Goal: Information Seeking & Learning: Find specific fact

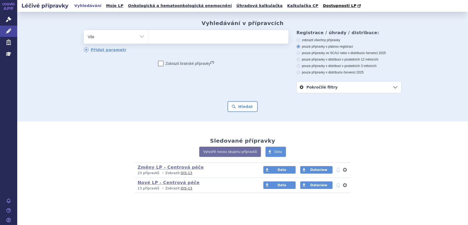
click at [212, 35] on ul at bounding box center [219, 35] width 140 height 11
click at [149, 35] on select at bounding box center [148, 36] width 0 height 13
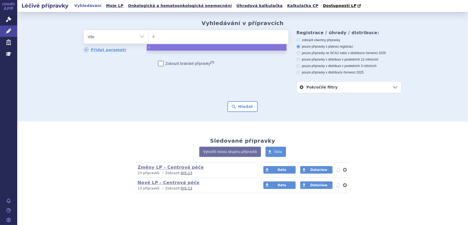
type input "cu"
type input "cub"
type input "cubi"
type input "cubic"
type input "cubici"
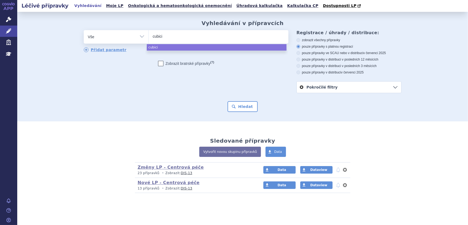
type input "cubicin"
select select "cubicin"
click at [242, 110] on button "Hledat" at bounding box center [242, 106] width 30 height 11
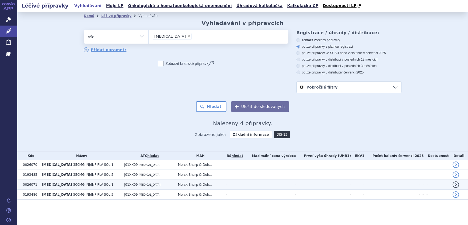
click at [73, 185] on span "500MG INJ/INF PLV SOL 1" at bounding box center [93, 185] width 40 height 4
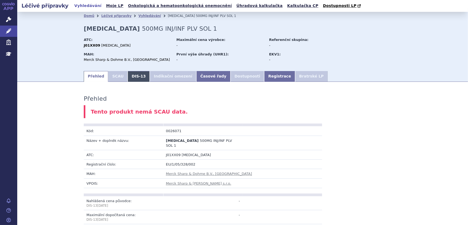
click at [131, 78] on link "DIS-13" at bounding box center [139, 76] width 22 height 11
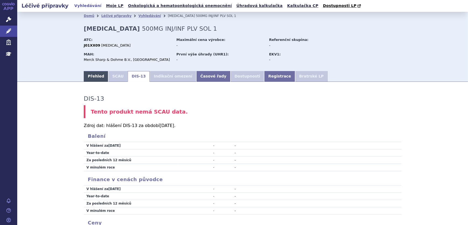
click at [92, 75] on link "Přehled" at bounding box center [96, 76] width 24 height 11
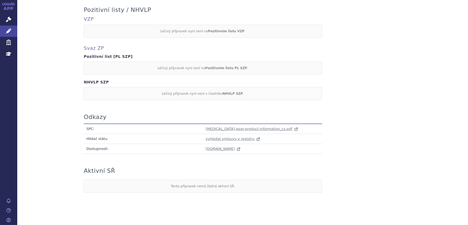
scroll to position [254, 0]
click at [220, 126] on span "cubicin-epar-product-information_cs.pdf" at bounding box center [249, 128] width 87 height 4
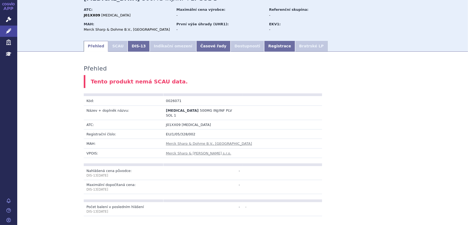
scroll to position [0, 0]
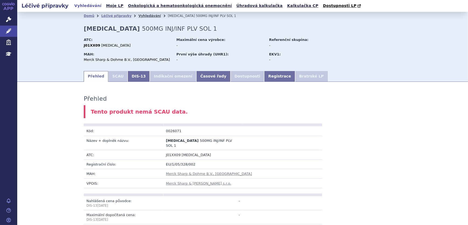
click at [138, 17] on link "Vyhledávání" at bounding box center [149, 16] width 22 height 4
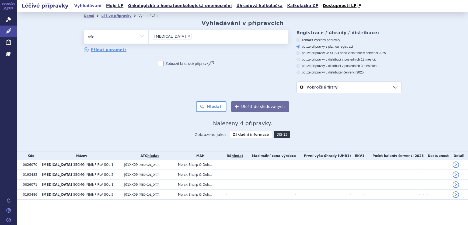
click at [187, 36] on span "×" at bounding box center [188, 35] width 3 height 3
click at [149, 36] on select "cubicin" at bounding box center [148, 36] width 0 height 13
select select
type input "0113453"
select select "0113453"
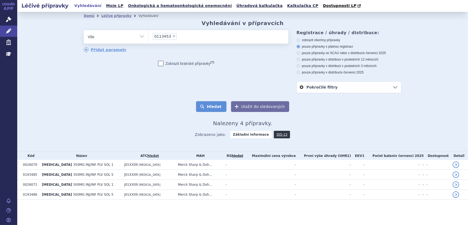
click at [214, 107] on button "Hledat" at bounding box center [211, 106] width 30 height 11
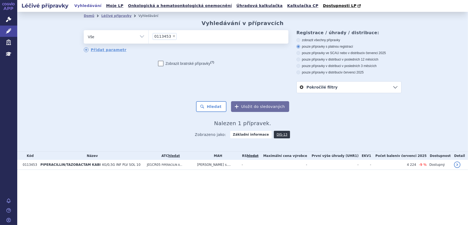
click at [140, 37] on select "Vše Přípravek/SUKL kód MAH VPOIS ATC/Aktivní látka Léková forma Síla" at bounding box center [116, 36] width 65 height 12
select select "filter-atc-group"
click at [84, 30] on select "Vše Přípravek/SUKL kód MAH VPOIS ATC/Aktivní látka Léková forma Síla" at bounding box center [116, 36] width 65 height 12
click at [174, 40] on ul at bounding box center [219, 35] width 140 height 11
click at [149, 40] on select at bounding box center [148, 36] width 0 height 13
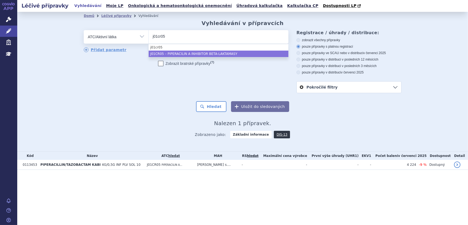
type input "j01cr05"
select select "J01CR05"
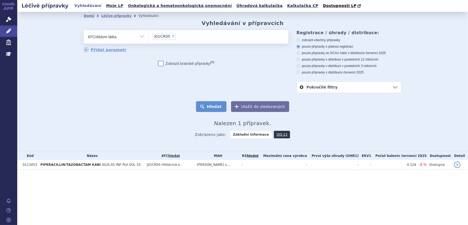
click at [209, 108] on button "Hledat" at bounding box center [211, 106] width 30 height 11
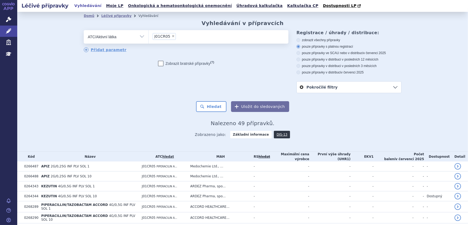
click at [340, 54] on label "pouze přípravky ve SCAU nebo v distribuci v červenci 2025" at bounding box center [348, 53] width 105 height 4
click at [300, 54] on input "pouze přípravky ve SCAU nebo v distribuci v červenci 2025" at bounding box center [298, 53] width 3 height 3
radio input "true"
click at [200, 106] on button "Hledat" at bounding box center [211, 106] width 30 height 11
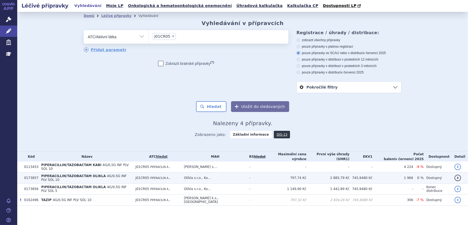
click at [133, 174] on td "PIPERACILLIN/TAZOBACTAM OLIKLA 4G/0,5G INF PLV SOL 10" at bounding box center [85, 178] width 94 height 11
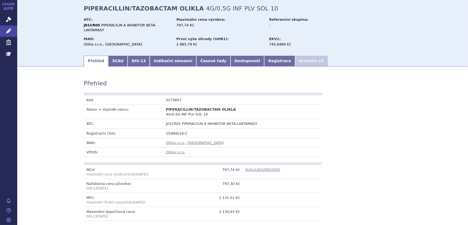
scroll to position [73, 0]
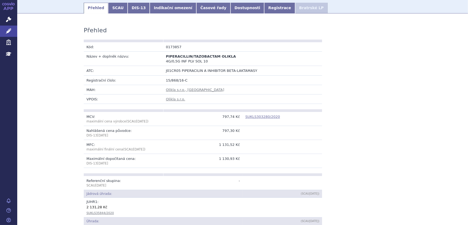
click at [262, 115] on link "SUKLS303280/2020" at bounding box center [262, 117] width 35 height 4
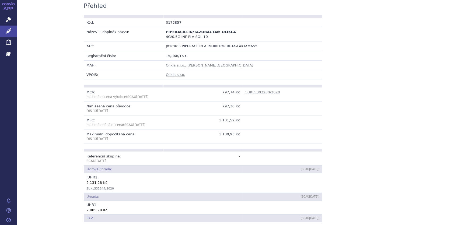
scroll to position [122, 0]
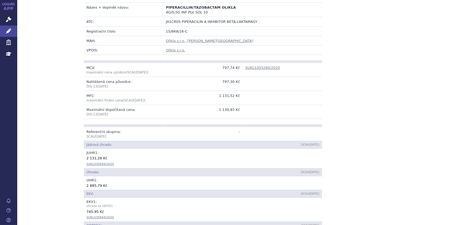
click at [102, 162] on link "SUKLS35844/2020" at bounding box center [99, 163] width 27 height 3
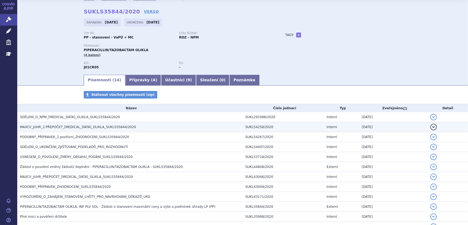
scroll to position [49, 0]
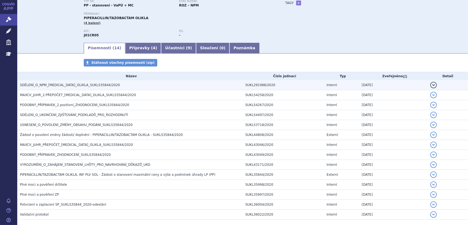
click at [88, 89] on td "SDĚLENÍ_O_NPM_[MEDICAL_DATA]_OLIKLA_SUKLS35844/2020" at bounding box center [129, 85] width 225 height 10
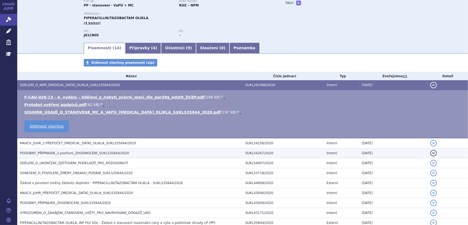
click at [81, 151] on span "PODOBNÝ_PŘÍPRAVEK_2.pozitivní_ZHODNOCENÍ_SUKLS35844/2020" at bounding box center [74, 153] width 109 height 4
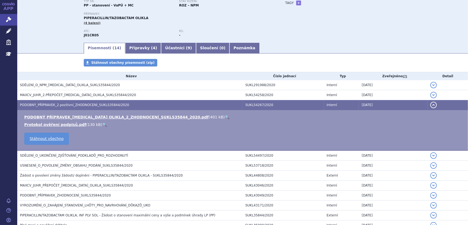
click at [225, 117] on link "🔍" at bounding box center [227, 117] width 5 height 4
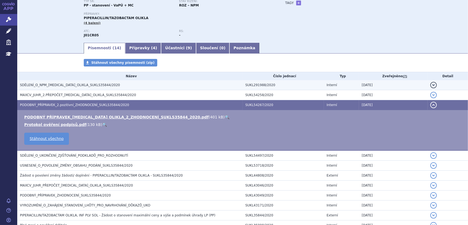
click at [109, 84] on span "SDĚLENÍ_O_NPM_PIPERACILLIN-TAZOBACTAM_OLIKLA_SUKLS35844/2020" at bounding box center [70, 85] width 100 height 4
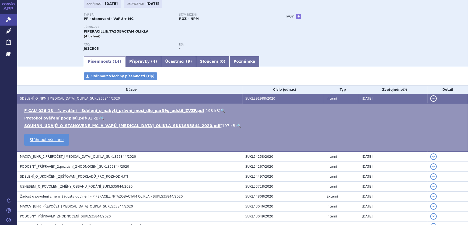
scroll to position [1, 0]
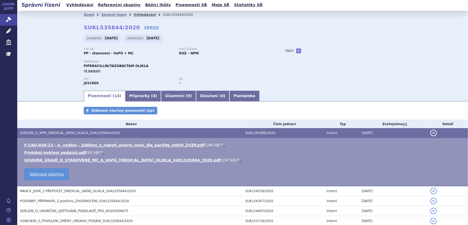
click at [138, 13] on link "Vyhledávání" at bounding box center [145, 15] width 22 height 4
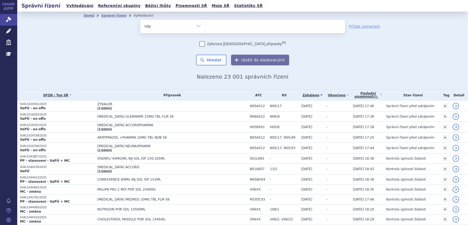
click at [194, 26] on select "Vše Spisová značka Typ SŘ Přípravek/SUKL kód Účastník/Držitel" at bounding box center [172, 26] width 65 height 12
select select "filter-atc-group"
click at [140, 20] on select "Vše Spisová značka Typ SŘ Přípravek/SUKL kód Účastník/Držitel" at bounding box center [172, 26] width 65 height 12
click at [216, 31] on span at bounding box center [275, 26] width 140 height 13
click at [205, 31] on select at bounding box center [205, 25] width 0 height 13
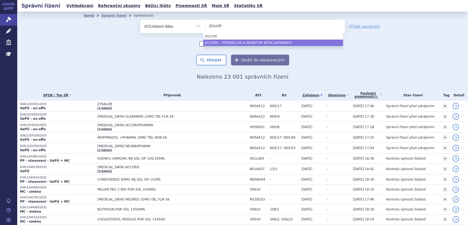
type input "j01cr05"
select select "J01CR05"
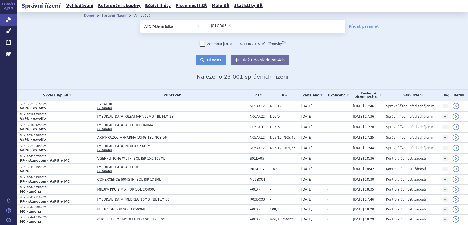
click at [216, 58] on button "Hledat" at bounding box center [211, 60] width 30 height 11
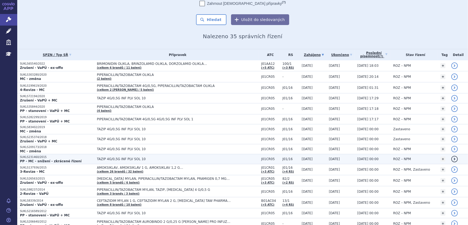
scroll to position [49, 0]
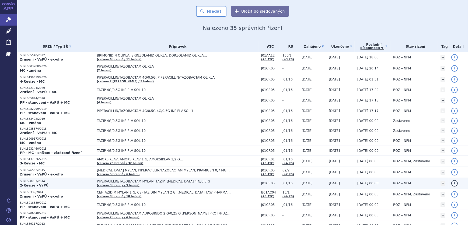
click at [58, 181] on p "SUKLS98237/2014" at bounding box center [57, 182] width 74 height 4
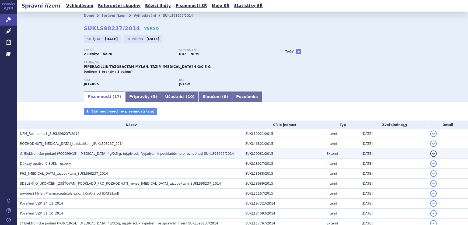
scroll to position [98, 0]
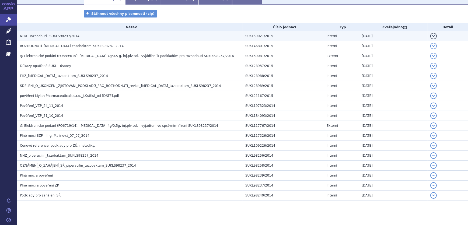
click at [89, 35] on h3 "NPM_Rozhodnutí _SUKLS98237/2014" at bounding box center [131, 35] width 223 height 5
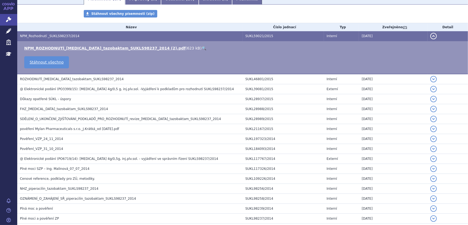
click at [202, 47] on link "🔍" at bounding box center [204, 48] width 5 height 4
click at [7, 33] on icon at bounding box center [8, 30] width 5 height 5
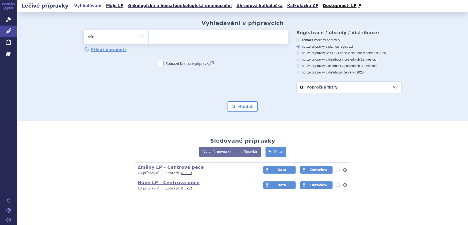
click at [166, 36] on ul at bounding box center [219, 35] width 140 height 11
click at [149, 36] on select at bounding box center [148, 36] width 0 height 13
paste input "0136083"
type input "0136083"
select select "0136083"
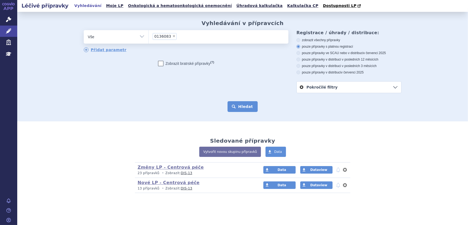
click at [248, 108] on button "Hledat" at bounding box center [242, 106] width 30 height 11
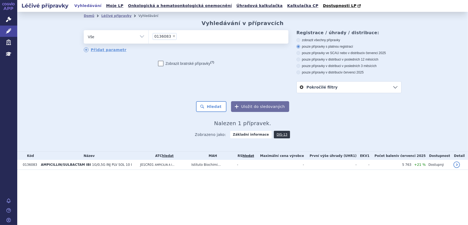
click at [172, 36] on span "×" at bounding box center [173, 35] width 3 height 3
click at [149, 36] on select "0136083" at bounding box center [148, 36] width 0 height 13
select select
type input "0151458"
select select "0151458"
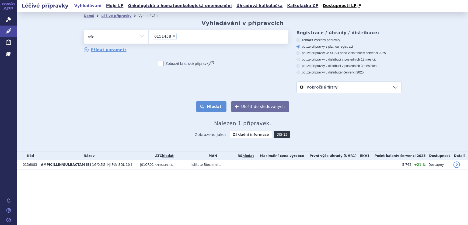
click at [208, 105] on button "Hledat" at bounding box center [211, 106] width 30 height 11
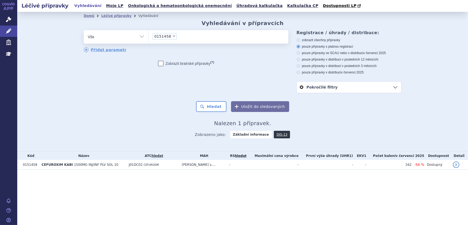
click at [172, 36] on span "×" at bounding box center [173, 35] width 3 height 3
click at [149, 36] on select "0151458" at bounding box center [148, 36] width 0 height 13
select select
type input "J01CR05"
select select "J01CR05"
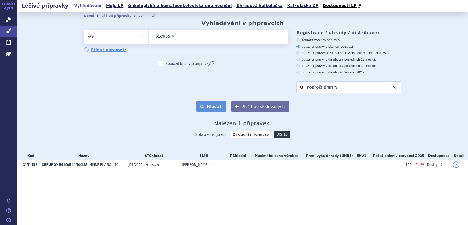
click at [207, 108] on button "Hledat" at bounding box center [211, 106] width 30 height 11
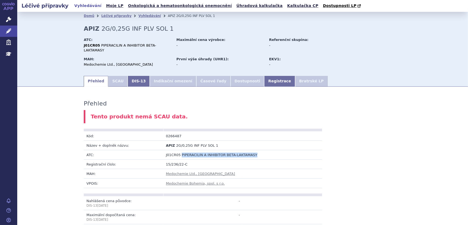
drag, startPoint x: 246, startPoint y: 149, endPoint x: 178, endPoint y: 151, distance: 68.7
click at [178, 151] on td "J01CR05 PIPERACILIN A INHIBITOR BETA-LAKTAMASY" at bounding box center [242, 154] width 159 height 9
click at [144, 17] on link "Vyhledávání" at bounding box center [149, 16] width 22 height 4
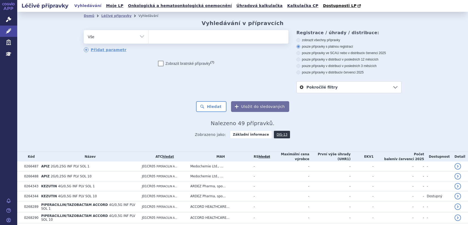
select select
type input "0203324"
select select "0203324"
click at [206, 105] on button "Hledat" at bounding box center [211, 106] width 30 height 11
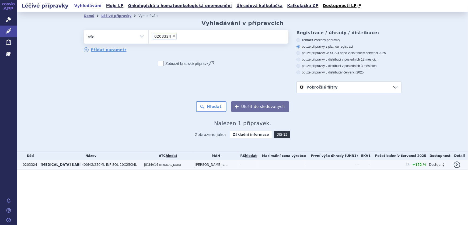
click at [221, 165] on td "[PERSON_NAME] s...." at bounding box center [214, 165] width 45 height 10
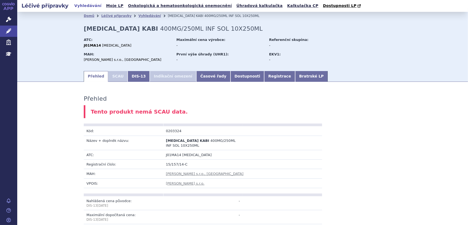
scroll to position [275, 0]
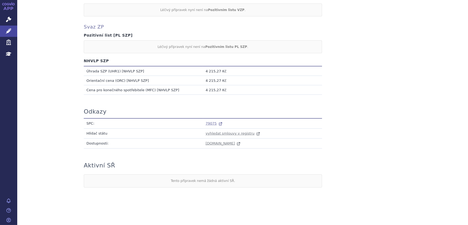
click at [209, 124] on span "79075" at bounding box center [211, 123] width 11 height 4
